Goal: Download file/media

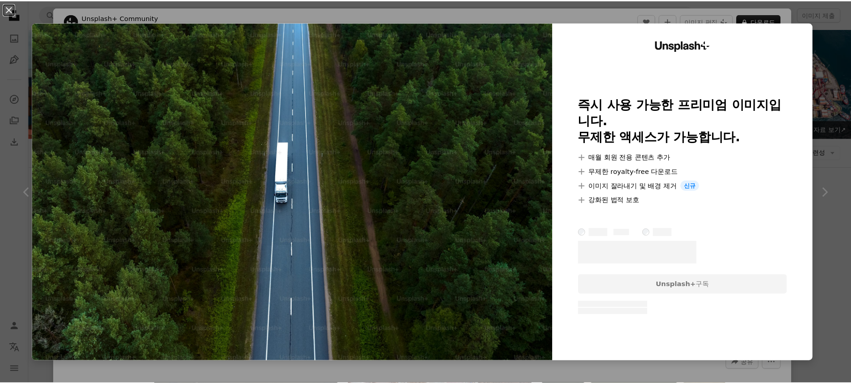
scroll to position [581, 0]
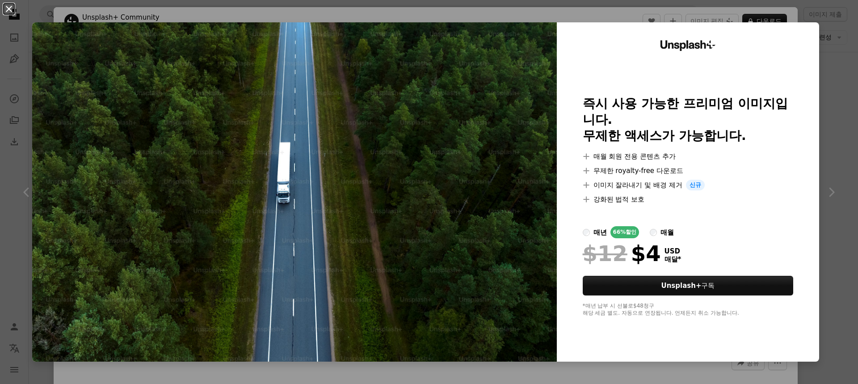
click at [7, 13] on button "An X shape" at bounding box center [9, 9] width 11 height 11
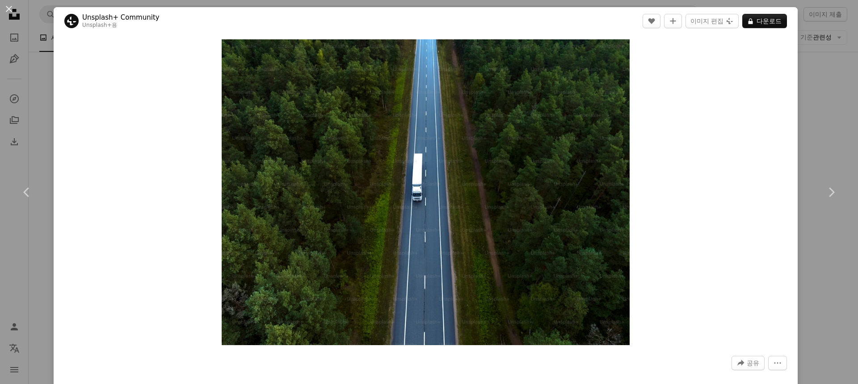
click at [12, 137] on div "An X shape Chevron left Chevron right Unsplash+ Community Unsplash+ 용 A heart A…" at bounding box center [429, 192] width 858 height 384
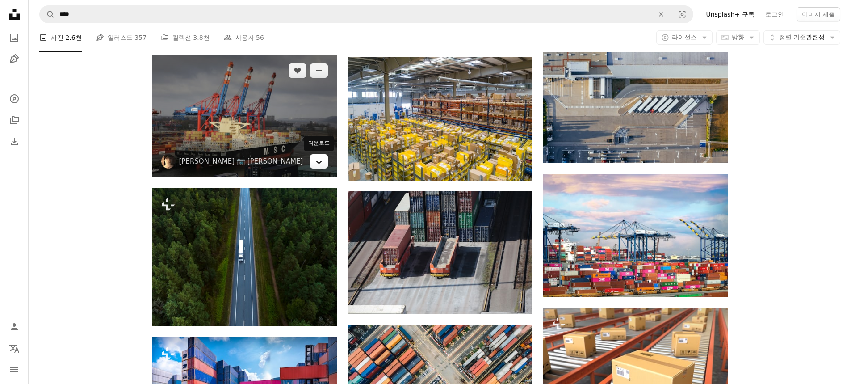
click at [322, 164] on icon "Arrow pointing down" at bounding box center [319, 161] width 7 height 11
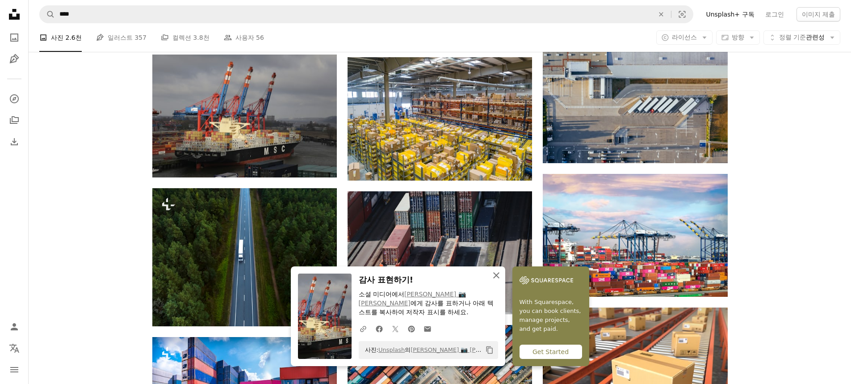
click at [494, 275] on icon "An X shape" at bounding box center [496, 275] width 11 height 11
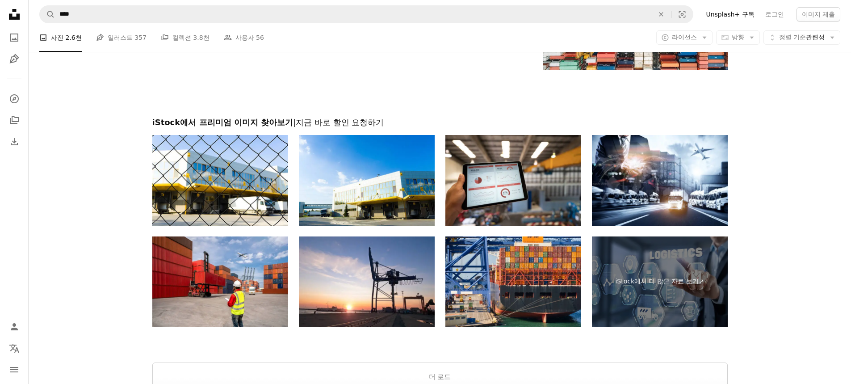
scroll to position [1430, 0]
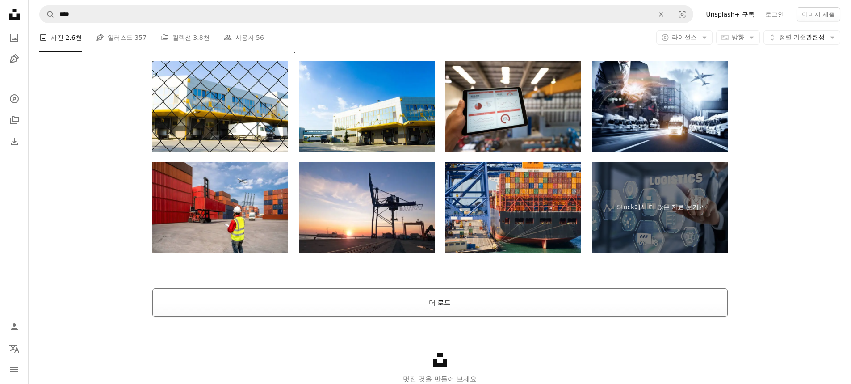
click at [528, 302] on button "더 로드" at bounding box center [440, 302] width 576 height 29
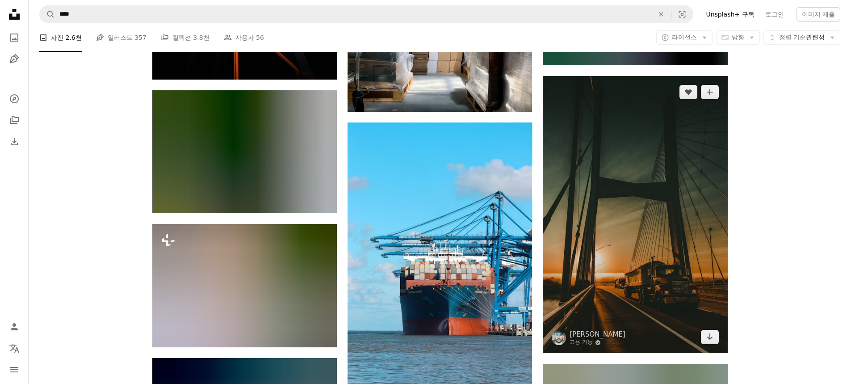
scroll to position [8805, 0]
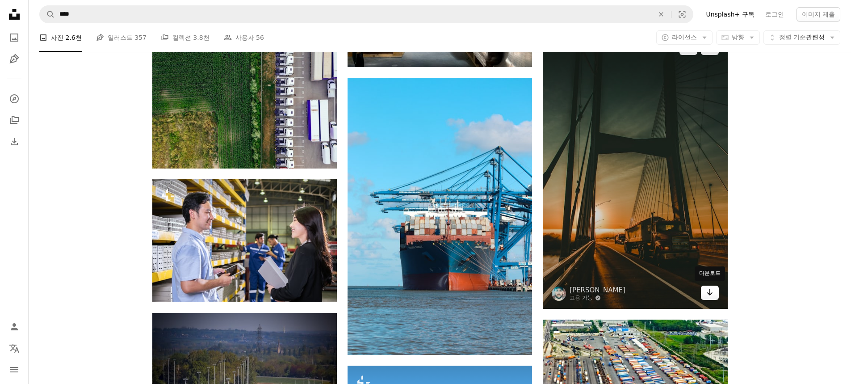
click at [707, 295] on icon "Arrow pointing down" at bounding box center [710, 292] width 7 height 11
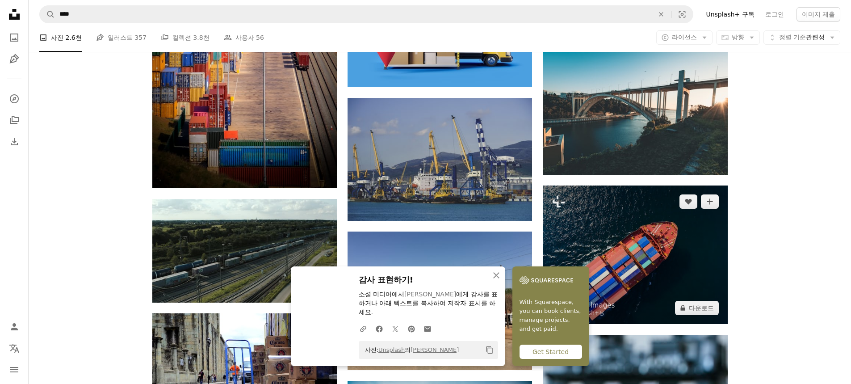
scroll to position [9208, 0]
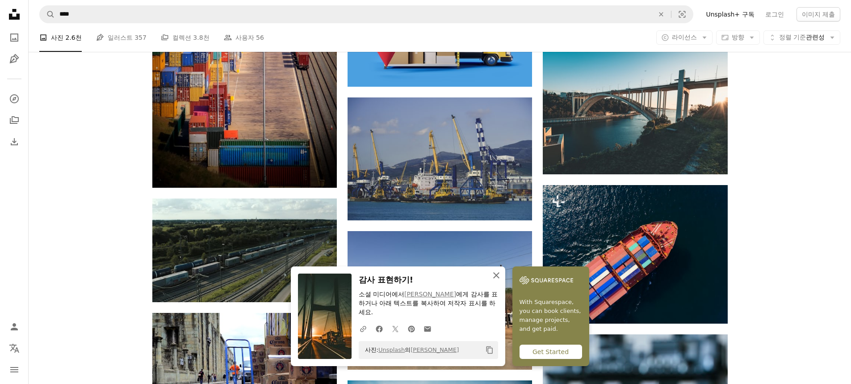
click at [494, 281] on icon "An X shape" at bounding box center [496, 275] width 11 height 11
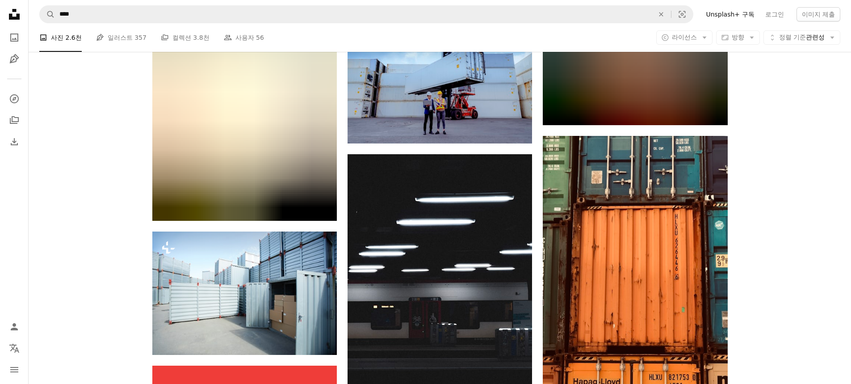
scroll to position [21499, 0]
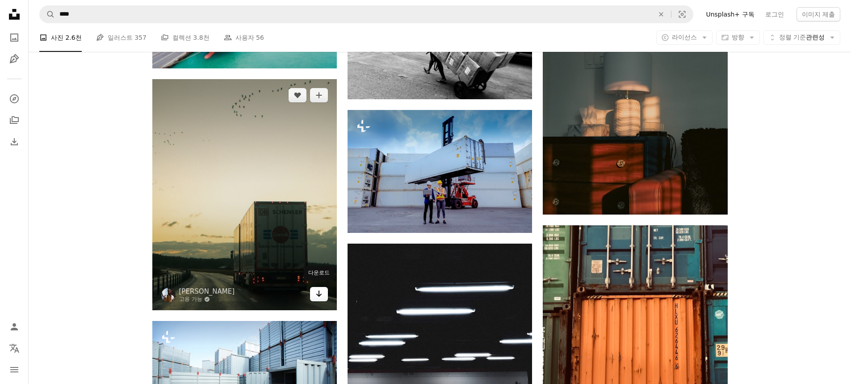
click at [320, 291] on icon "Arrow pointing down" at bounding box center [319, 293] width 7 height 11
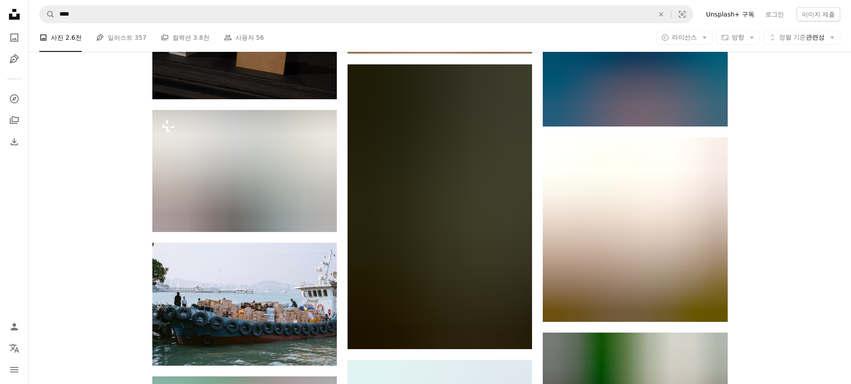
scroll to position [33031, 0]
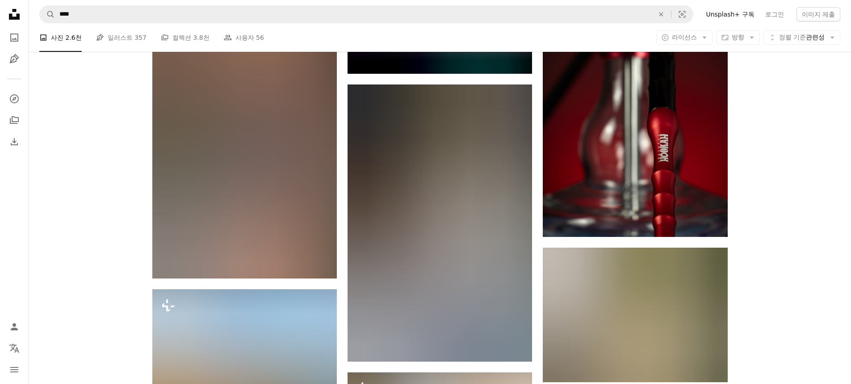
scroll to position [0, 0]
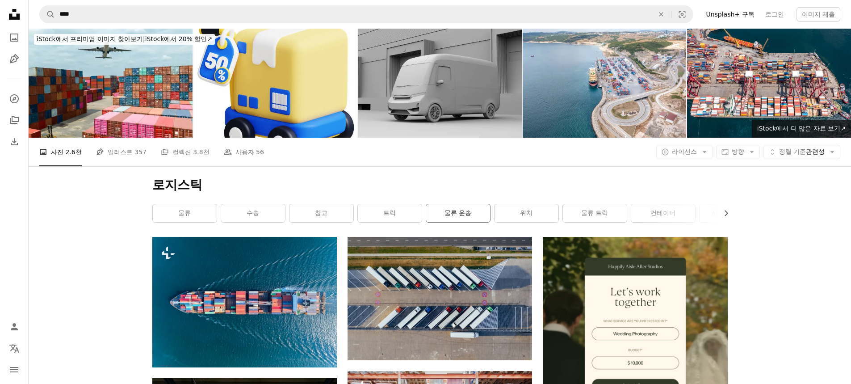
click at [459, 214] on link "물류 운송" at bounding box center [458, 213] width 64 height 18
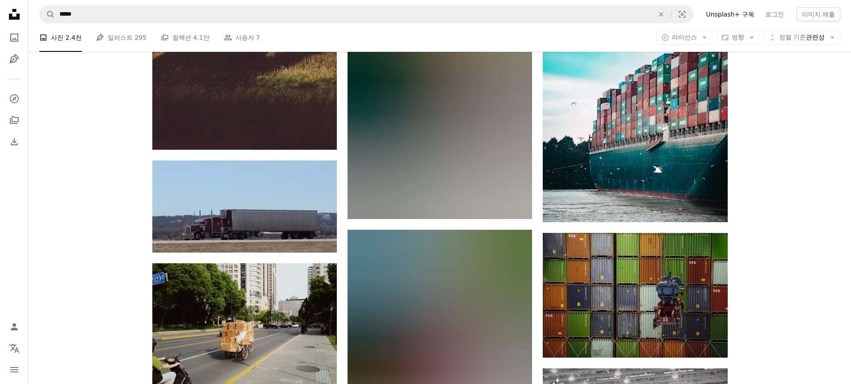
scroll to position [4693, 0]
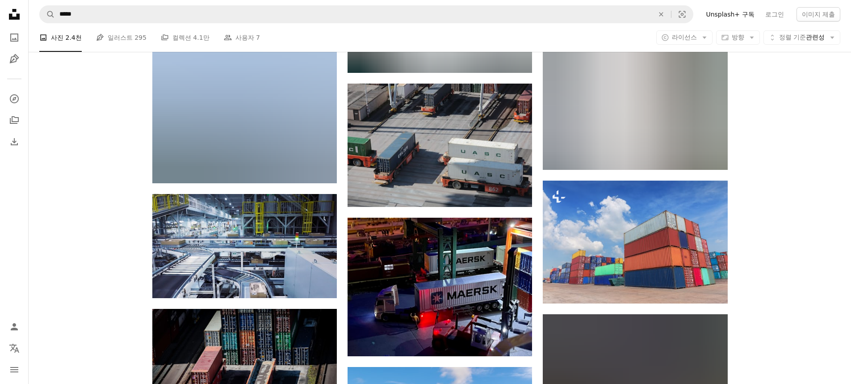
scroll to position [5721, 0]
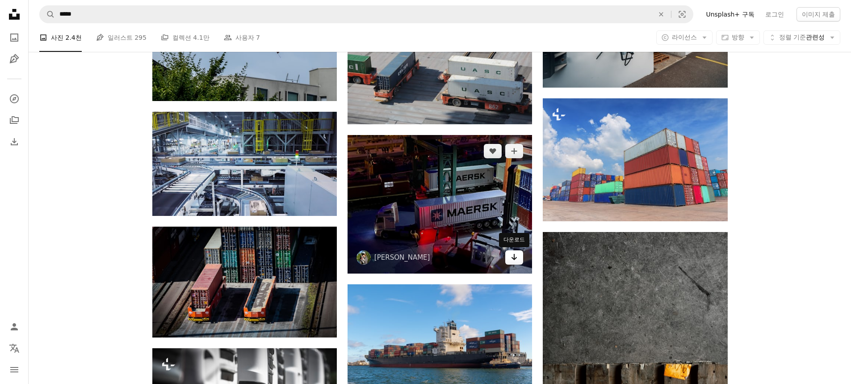
click at [517, 256] on icon "Arrow pointing down" at bounding box center [514, 257] width 7 height 11
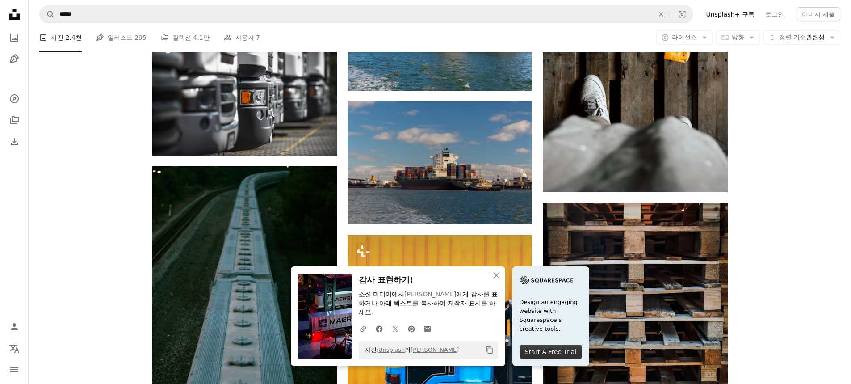
scroll to position [6168, 0]
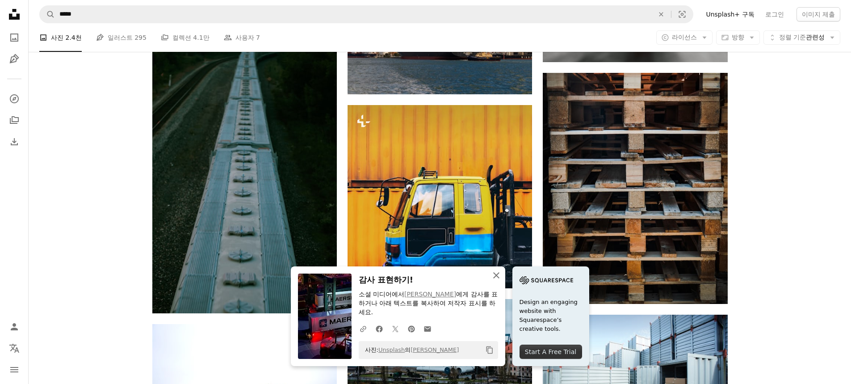
click at [497, 279] on icon "An X shape" at bounding box center [496, 275] width 11 height 11
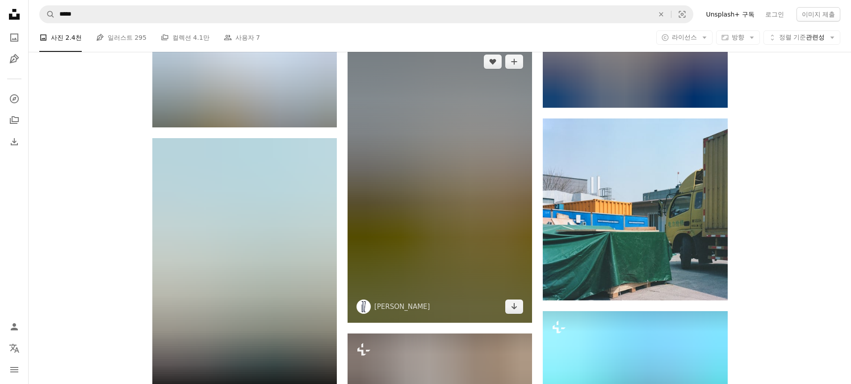
scroll to position [20293, 0]
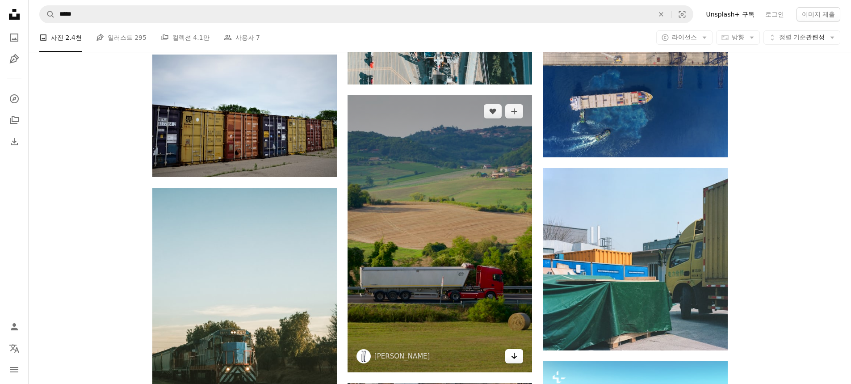
click at [517, 353] on icon "Arrow pointing down" at bounding box center [514, 355] width 7 height 11
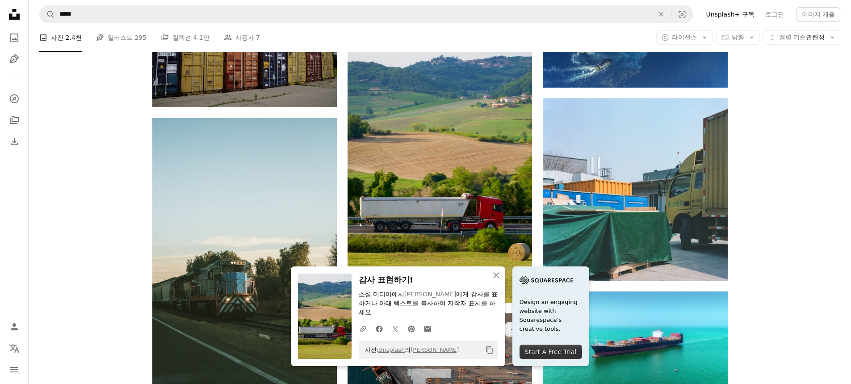
scroll to position [20471, 0]
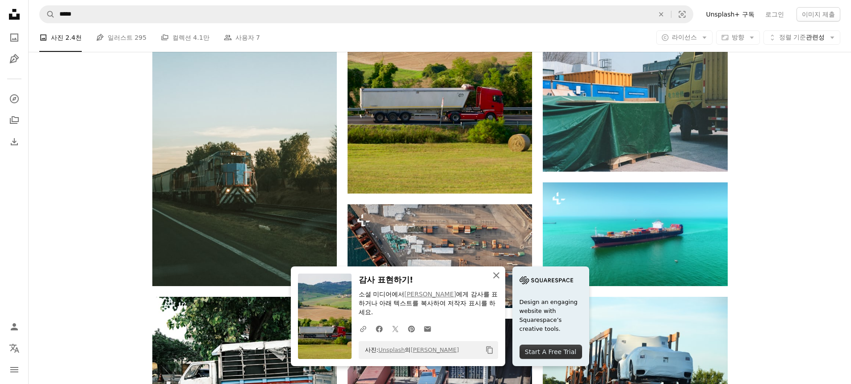
click at [500, 276] on icon "An X shape" at bounding box center [496, 275] width 11 height 11
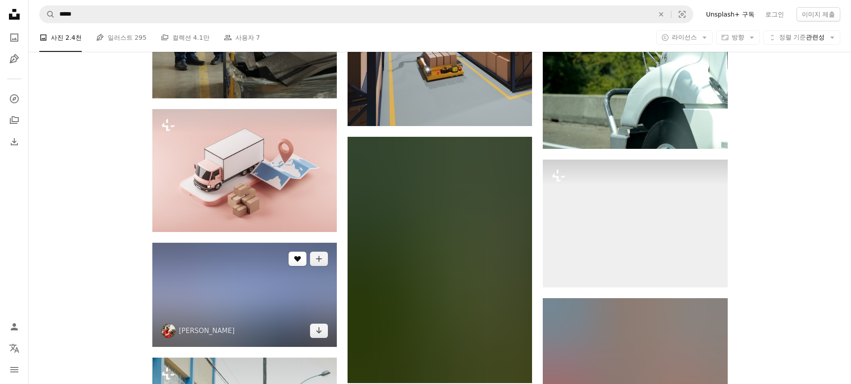
scroll to position [28919, 0]
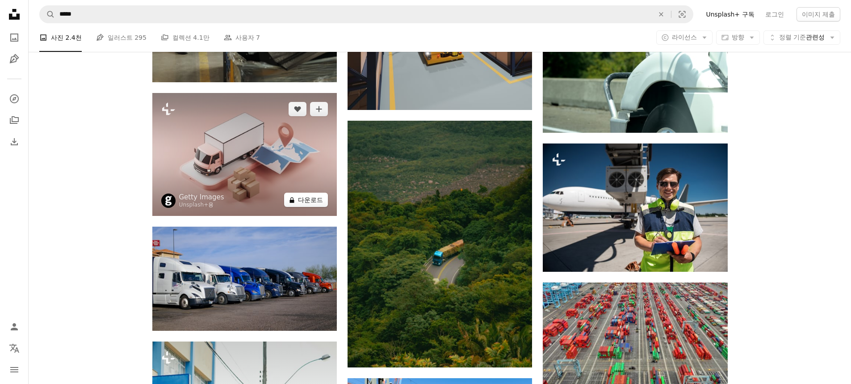
click at [302, 193] on button "A lock 다운로드" at bounding box center [306, 200] width 44 height 14
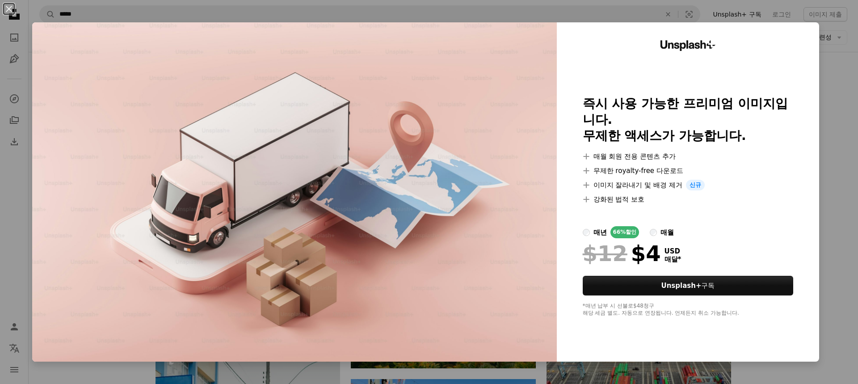
click at [832, 128] on div "An X shape Unsplash+ 즉시 사용 가능한 프리미엄 이미지입니다. 무제한 액세스가 가능합니다. A plus sign 매월 회원 전…" at bounding box center [429, 192] width 858 height 384
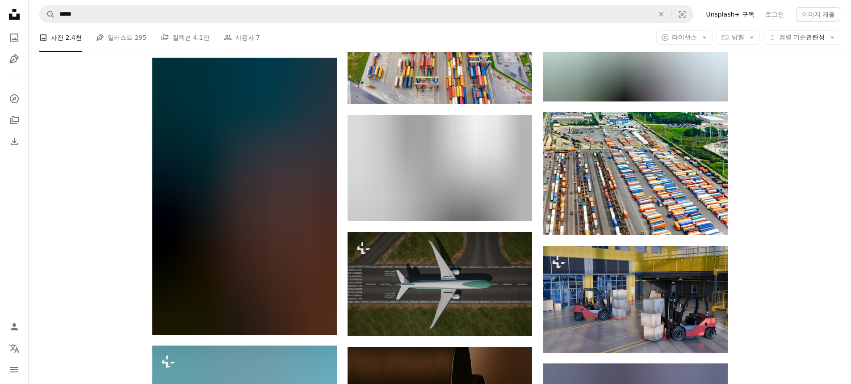
scroll to position [34909, 0]
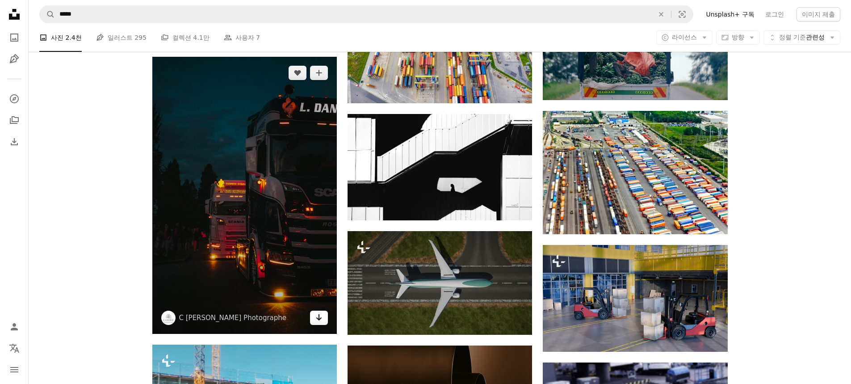
click at [316, 317] on icon "Arrow pointing down" at bounding box center [319, 317] width 7 height 11
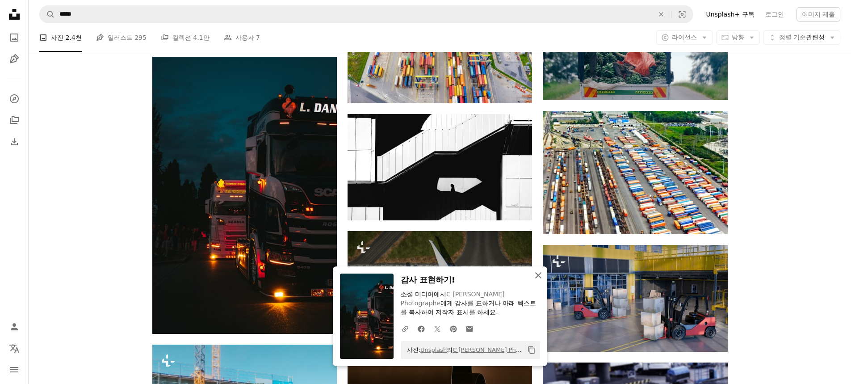
click at [535, 280] on icon "An X shape" at bounding box center [538, 275] width 11 height 11
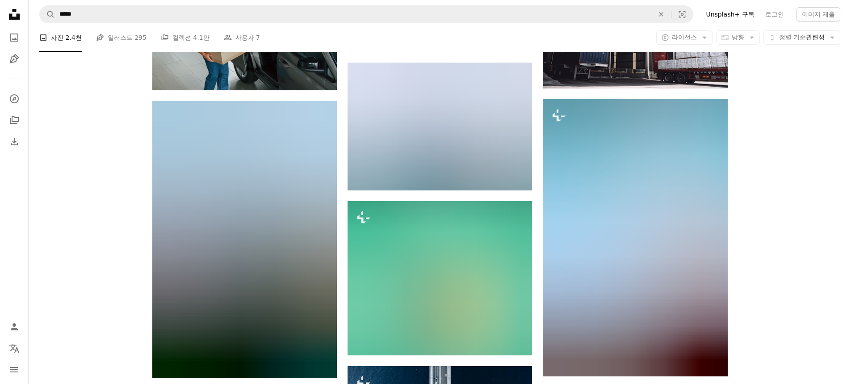
scroll to position [38932, 0]
